Goal: Check status: Check status

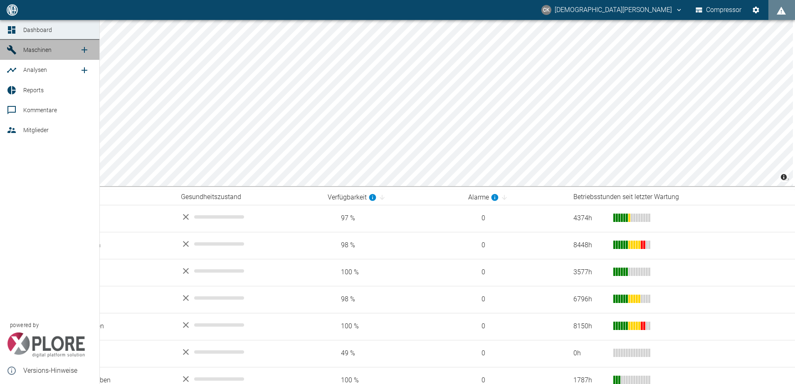
click at [12, 52] on icon at bounding box center [11, 49] width 9 height 9
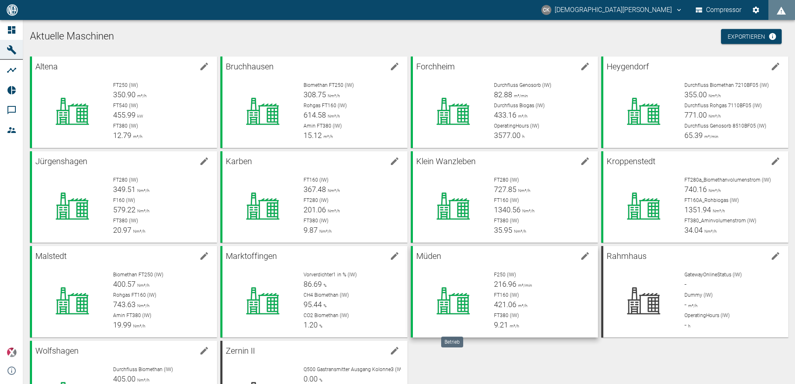
click at [472, 292] on icon at bounding box center [453, 300] width 54 height 33
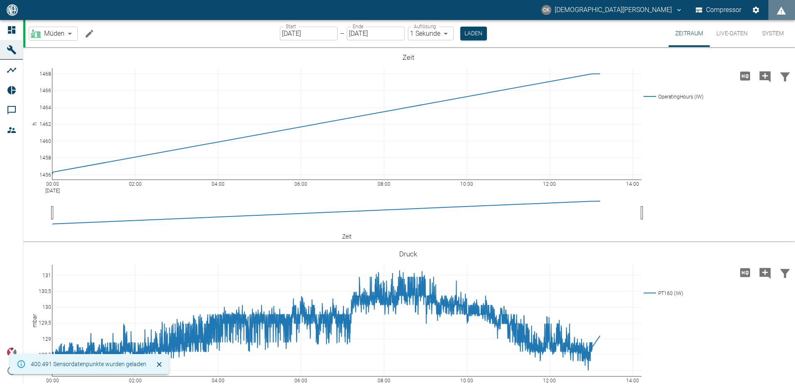
click at [284, 32] on input "[DATE]" at bounding box center [309, 34] width 58 height 14
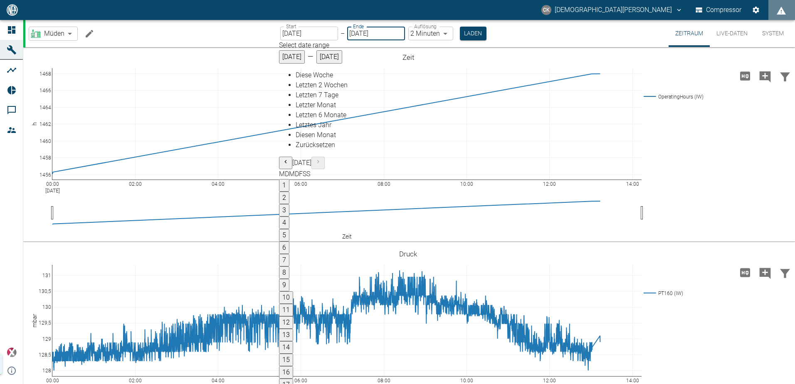
type input "[DATE]"
type input "2min"
click at [173, 60] on div "00:00 [DATE] 02:00 04:00 06:00 08:00 10:00 12:00 14:00 1456 1458 1460 1462 1464…" at bounding box center [408, 145] width 770 height 187
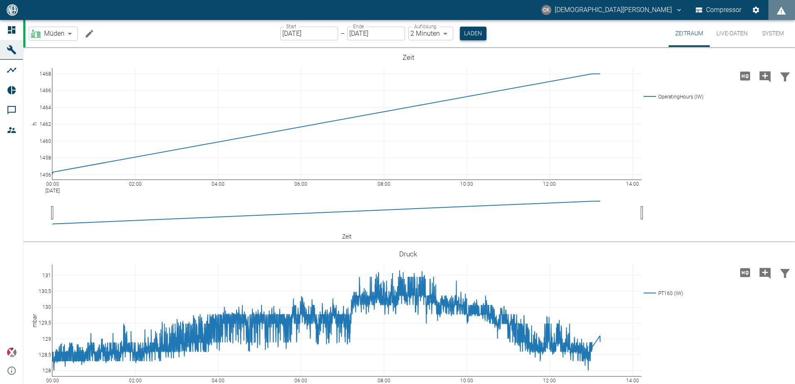
click at [482, 35] on button "Laden" at bounding box center [473, 34] width 27 height 14
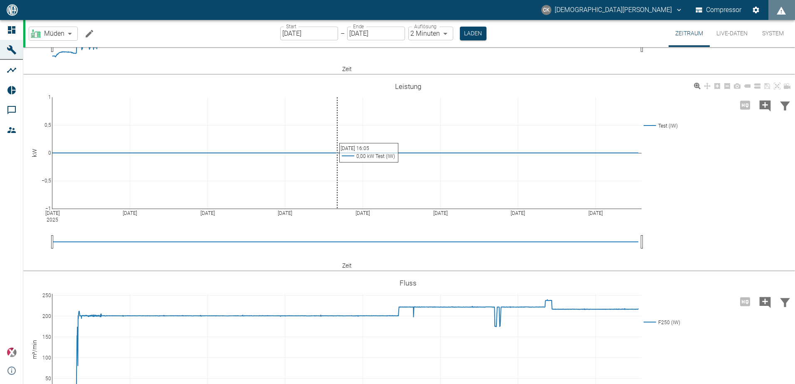
scroll to position [333, 0]
